Goal: Information Seeking & Learning: Learn about a topic

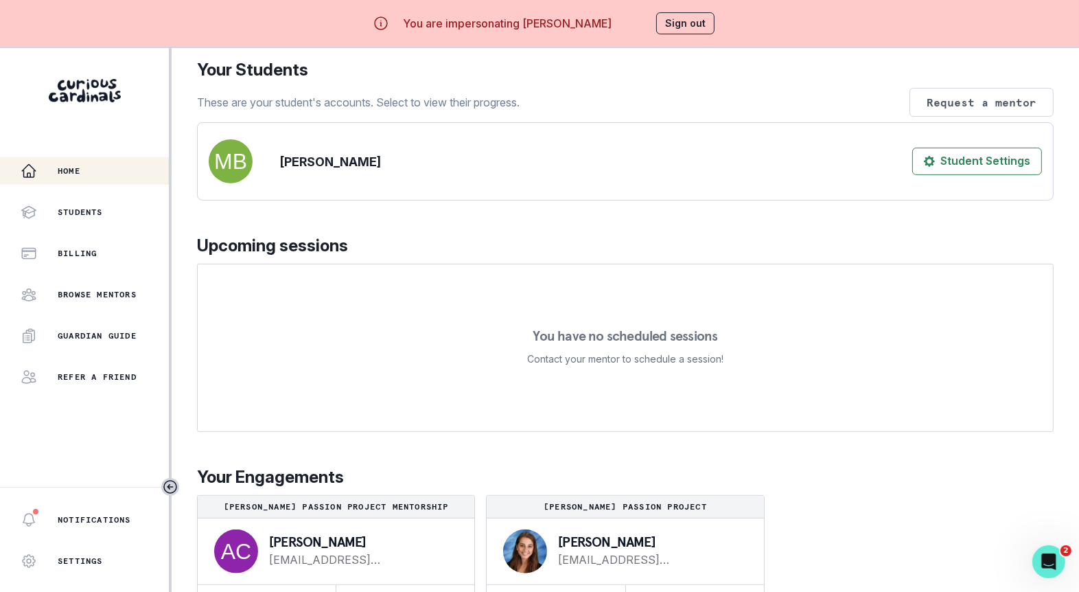
scroll to position [47, 0]
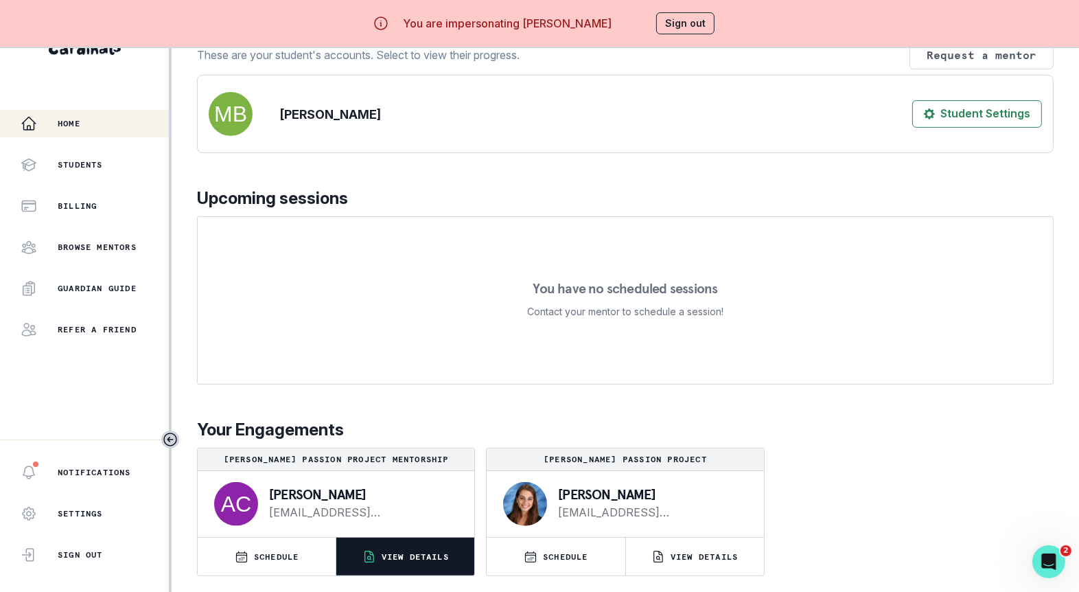
click at [424, 545] on button "VIEW DETAILS" at bounding box center [405, 557] width 138 height 38
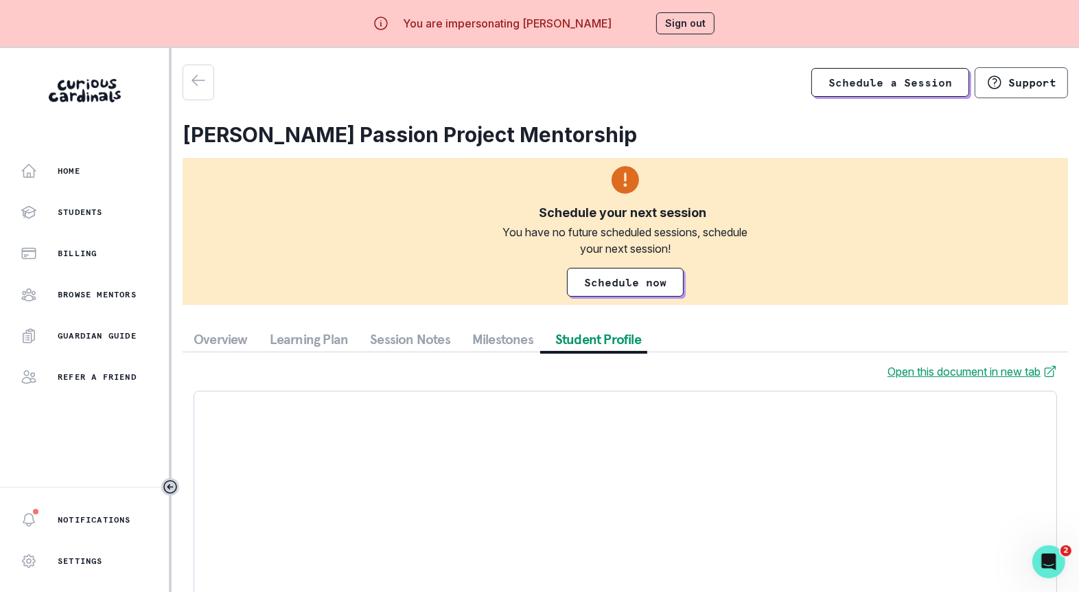
click at [571, 336] on button "Student Profile" at bounding box center [598, 339] width 108 height 25
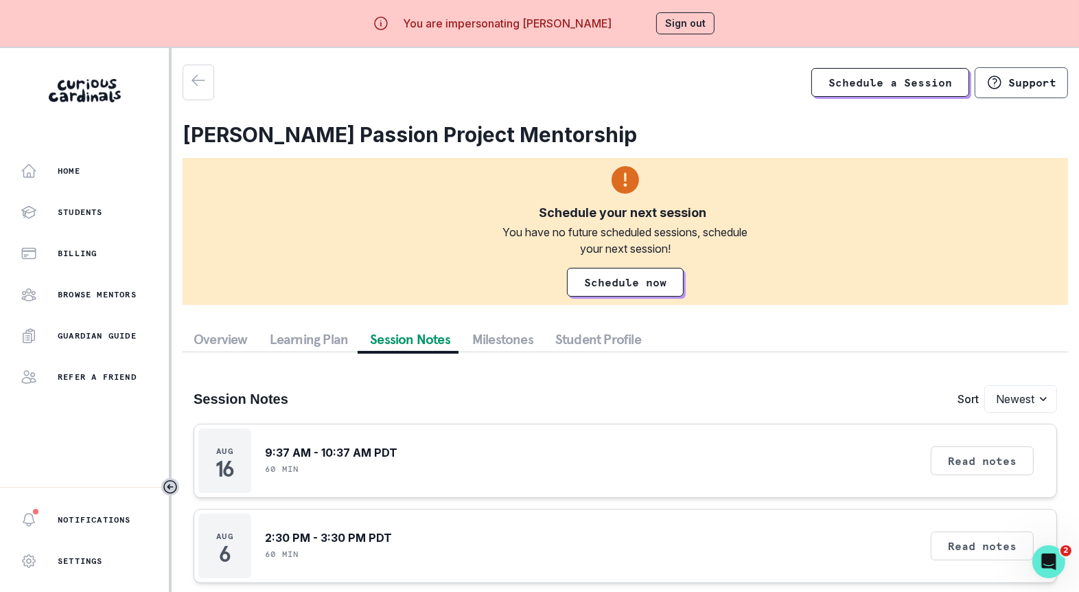
click at [386, 336] on button "Session Notes" at bounding box center [410, 339] width 102 height 25
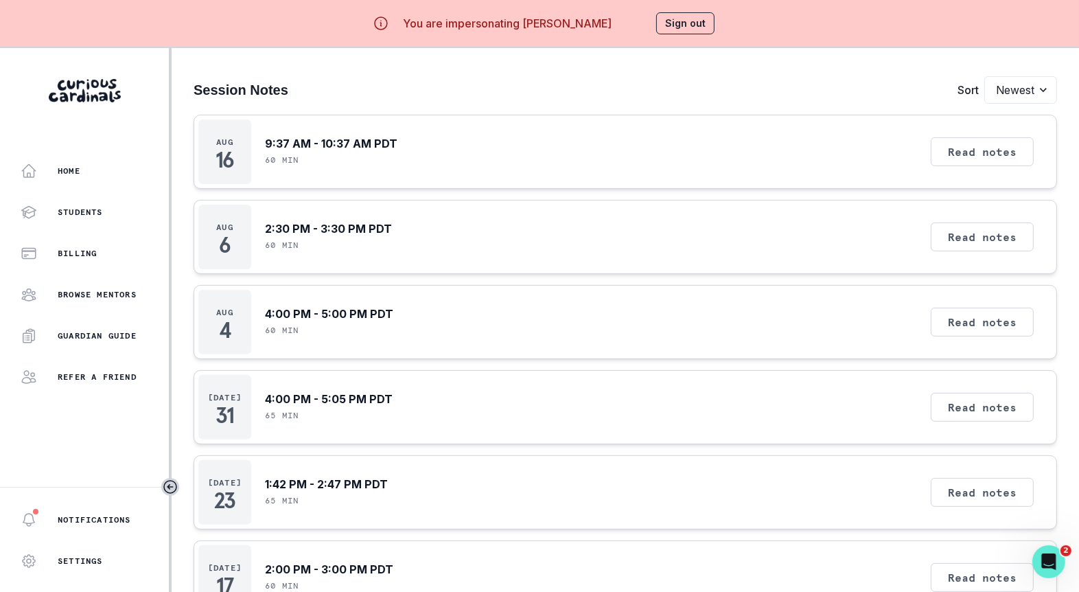
scroll to position [256, 0]
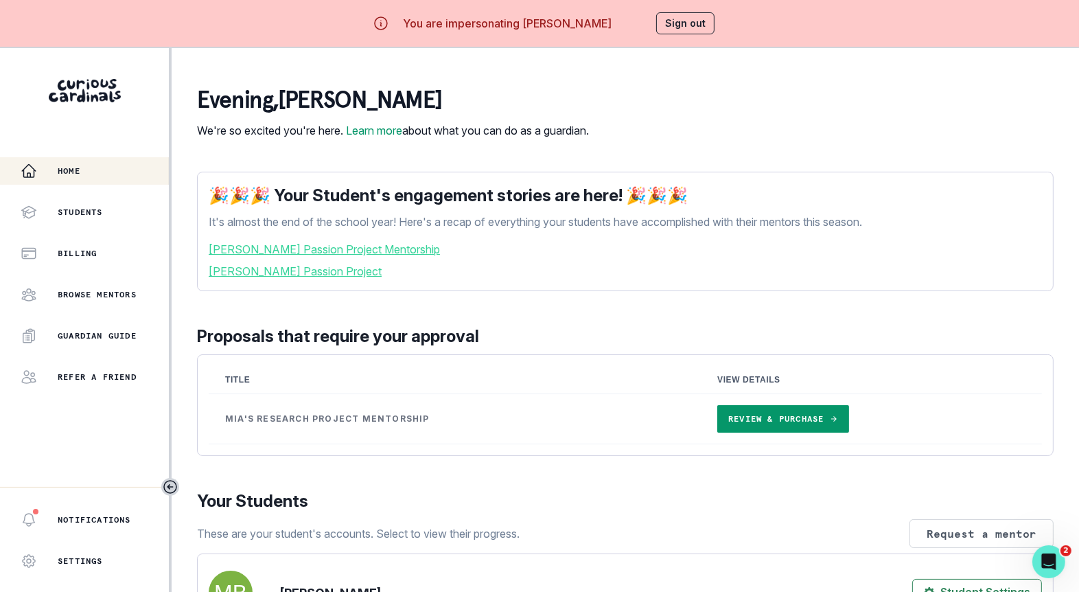
scroll to position [443, 0]
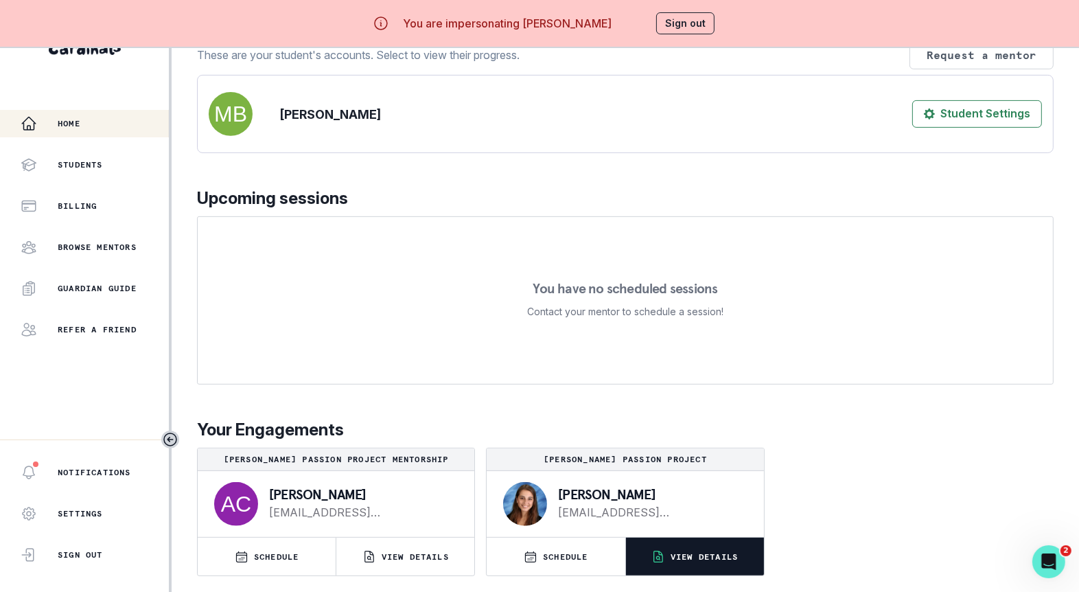
click at [662, 544] on button "VIEW DETAILS" at bounding box center [695, 557] width 138 height 38
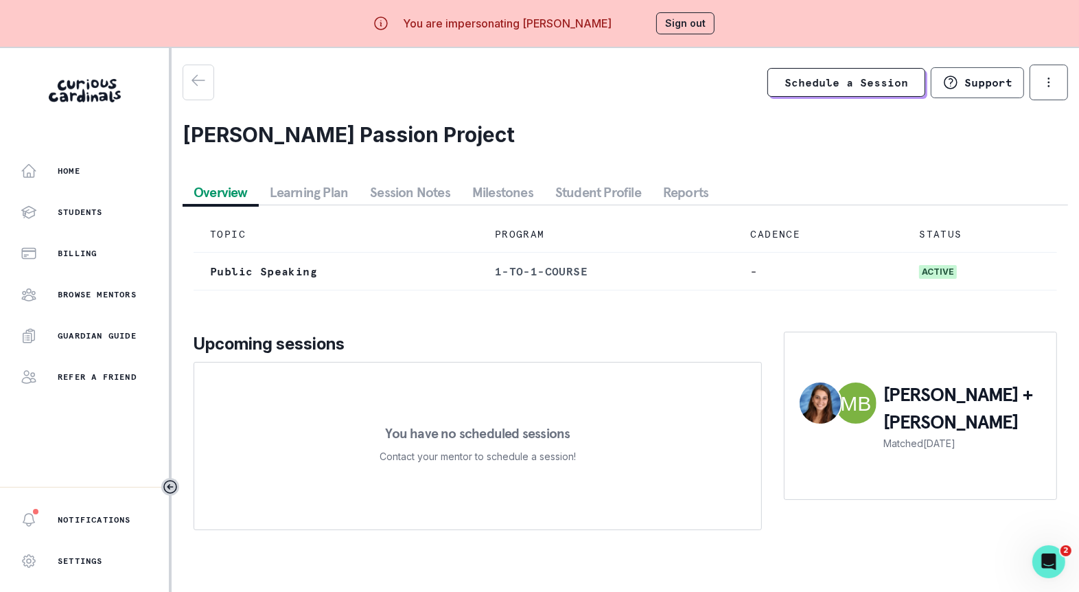
click at [417, 193] on button "Session Notes" at bounding box center [410, 192] width 102 height 25
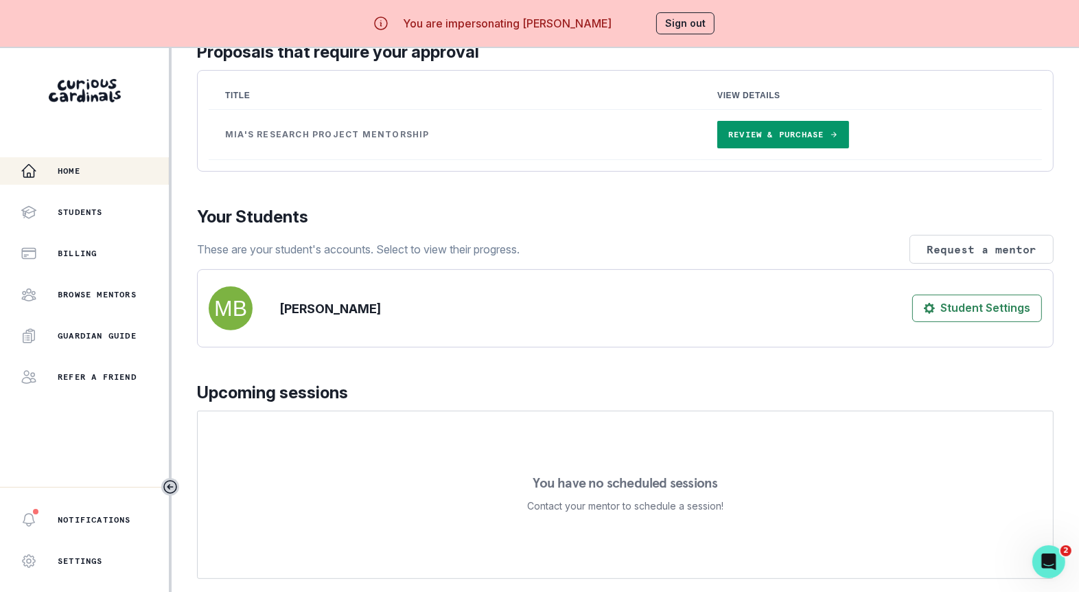
scroll to position [443, 0]
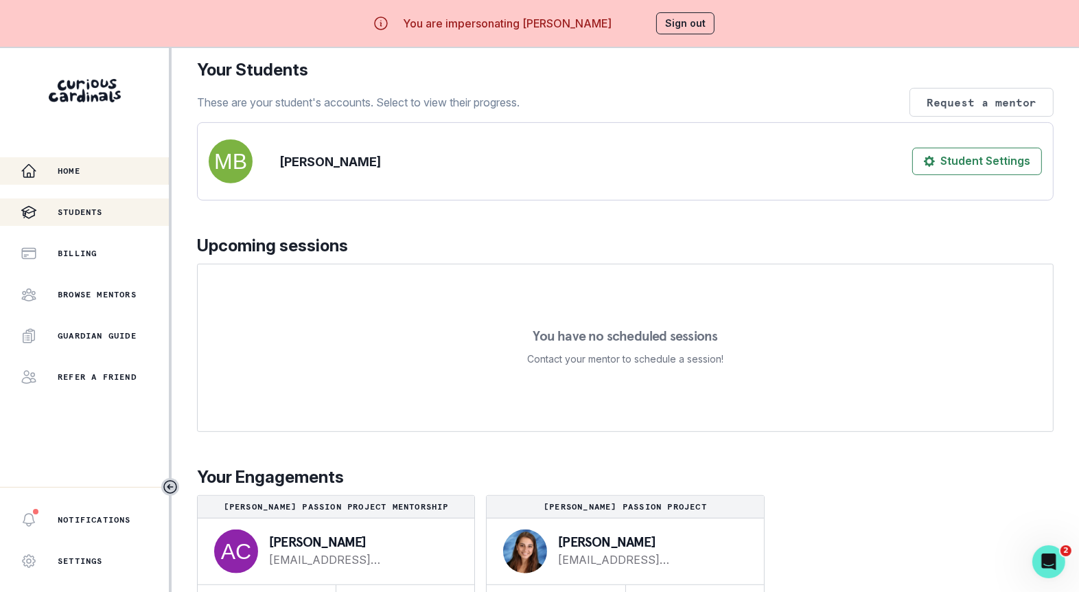
click at [82, 204] on div "Students" at bounding box center [95, 212] width 148 height 16
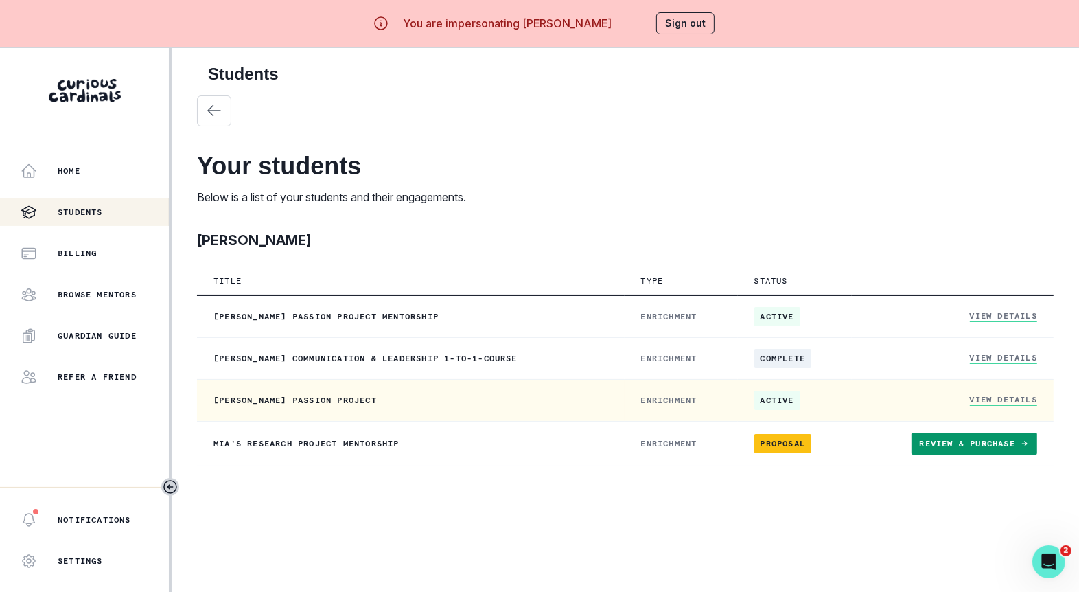
click at [972, 402] on link "View Details" at bounding box center [1003, 400] width 67 height 12
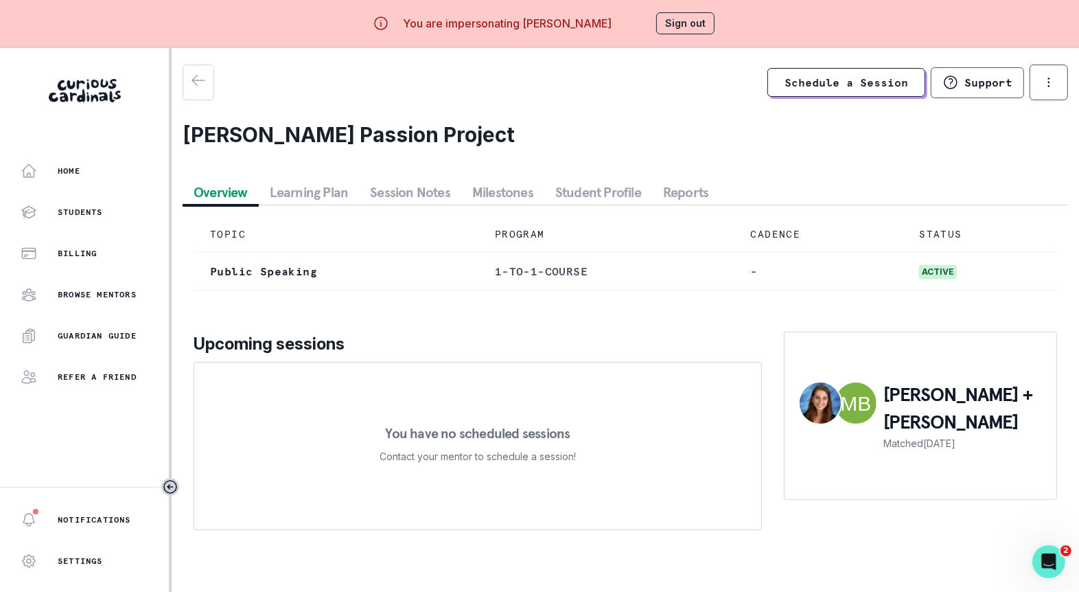
click at [417, 193] on button "Session Notes" at bounding box center [410, 192] width 102 height 25
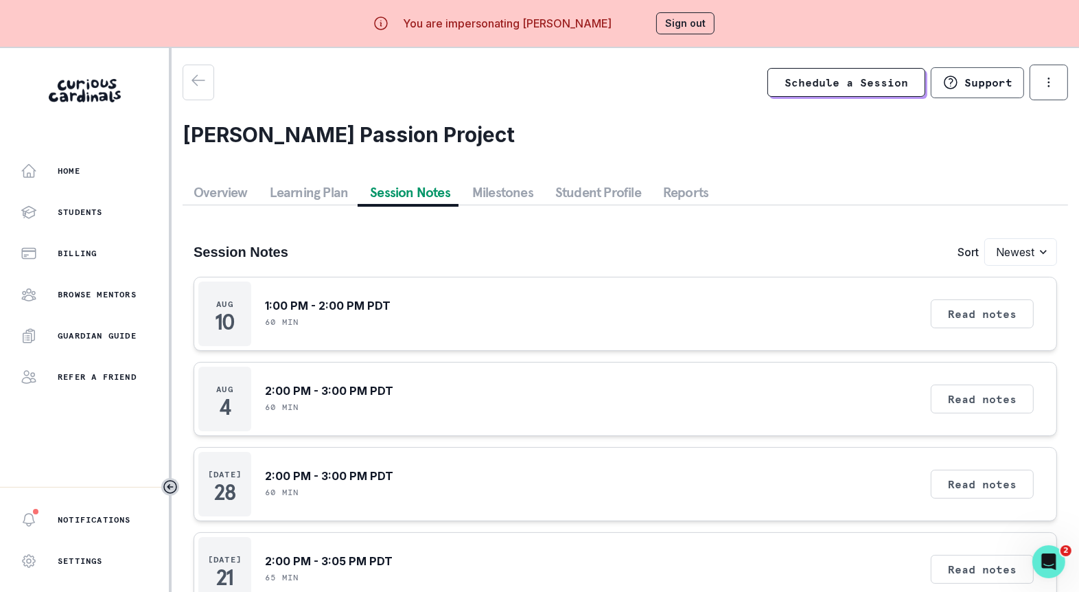
click at [324, 190] on button "Learning Plan" at bounding box center [309, 192] width 101 height 25
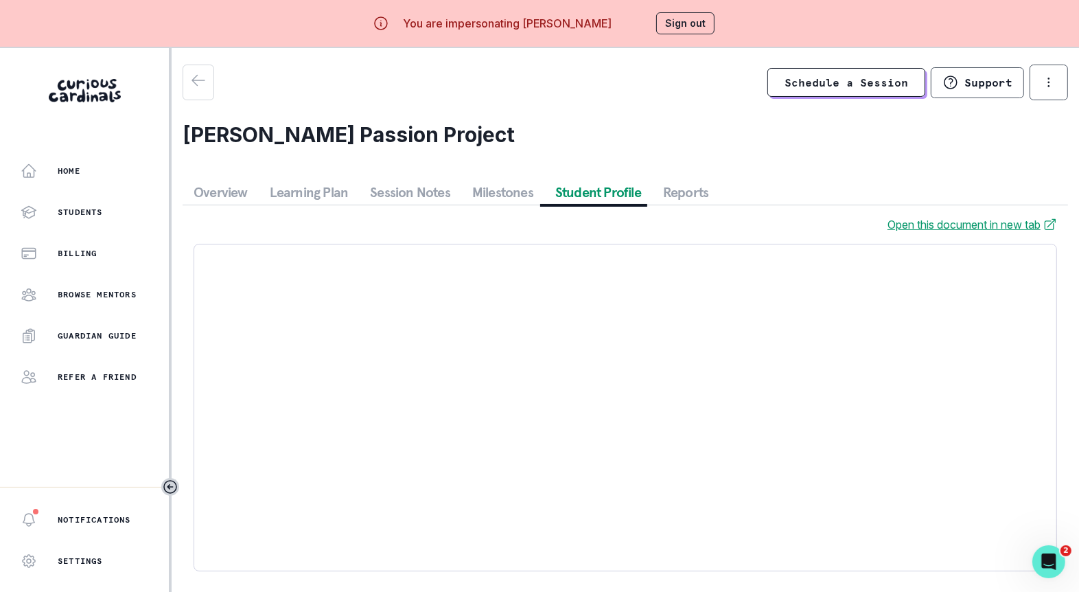
click at [631, 201] on button "Student Profile" at bounding box center [598, 192] width 108 height 25
click at [688, 28] on button "Sign out" at bounding box center [685, 23] width 58 height 22
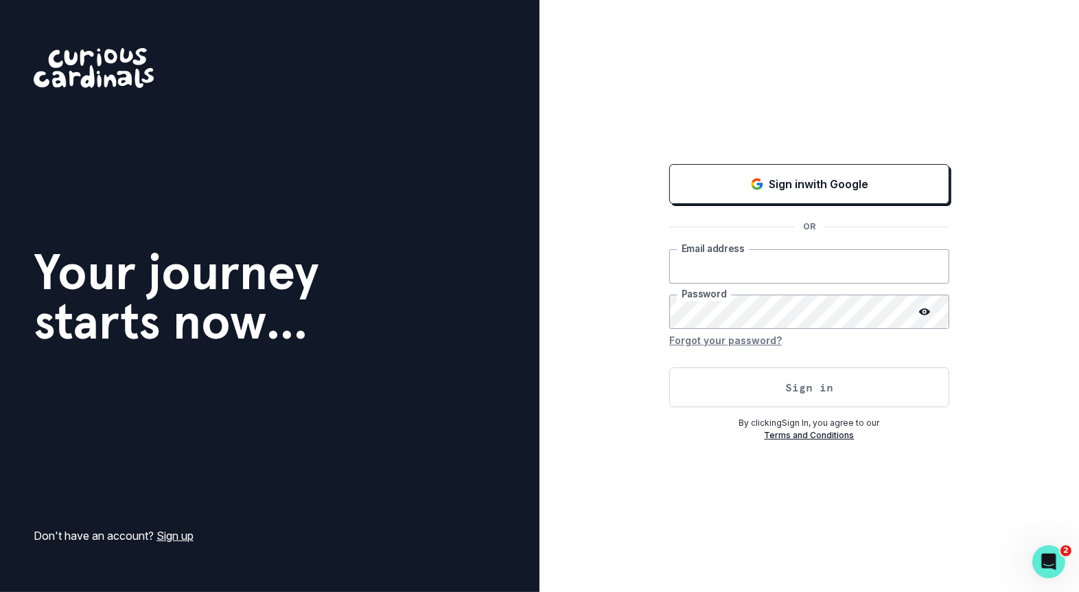
type input "[EMAIL_ADDRESS][DOMAIN_NAME]"
click at [689, 400] on button "Sign in" at bounding box center [809, 387] width 280 height 40
